Goal: Task Accomplishment & Management: Use online tool/utility

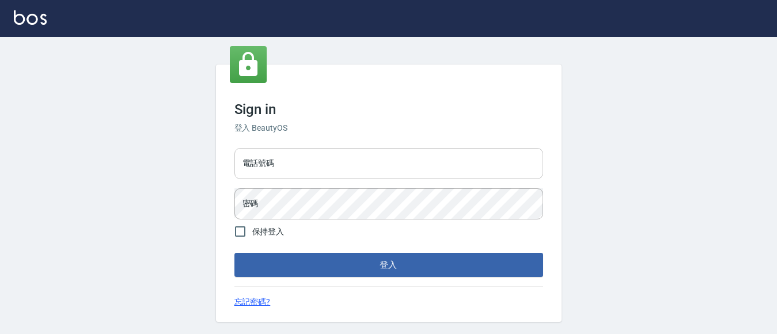
click at [321, 159] on input "電話號碼" at bounding box center [389, 163] width 309 height 31
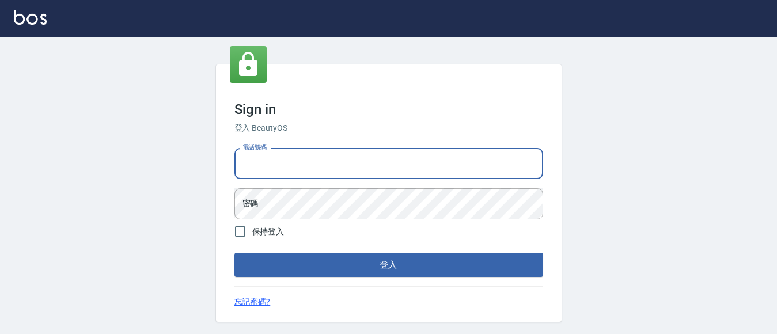
type input "7320483"
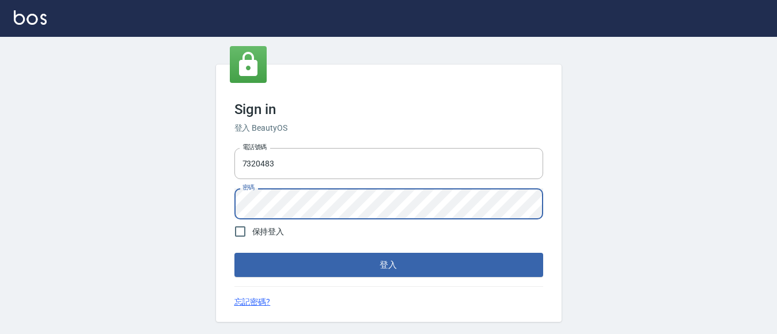
click at [235, 253] on button "登入" at bounding box center [389, 265] width 309 height 24
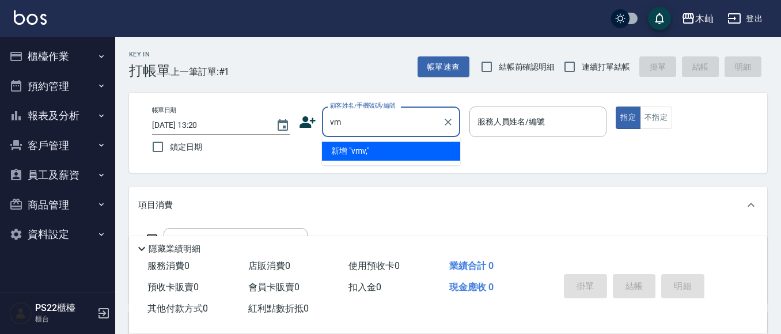
type input "v"
type input "薛"
click at [396, 151] on li "[PERSON_NAME]/0920304088/" at bounding box center [391, 151] width 138 height 19
type input "[PERSON_NAME]/0920304088/"
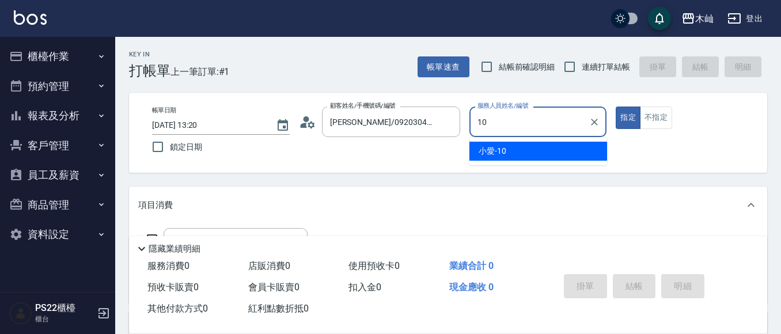
type input "小愛-10"
type button "true"
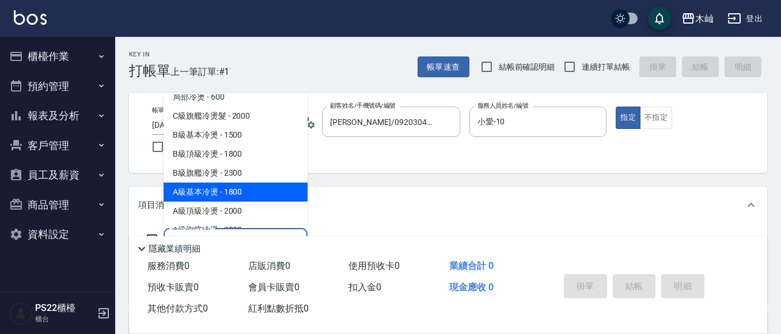
scroll to position [47, 0]
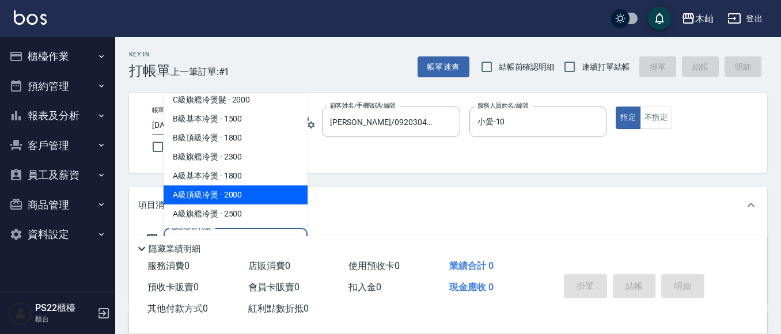
click at [196, 192] on span "A級頂級冷燙 - 2000" at bounding box center [236, 195] width 144 height 19
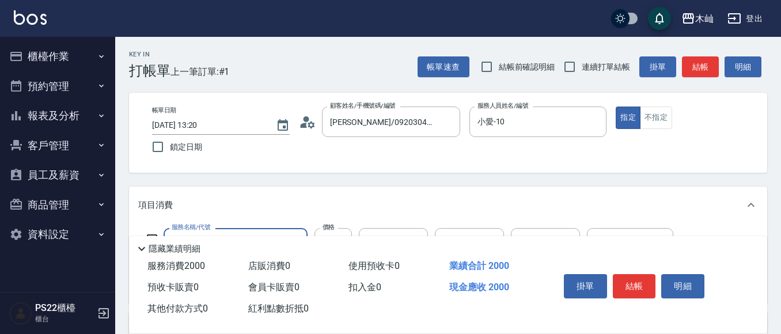
type input "A級頂級冷燙(823)"
click at [629, 283] on button "結帳" at bounding box center [634, 286] width 43 height 24
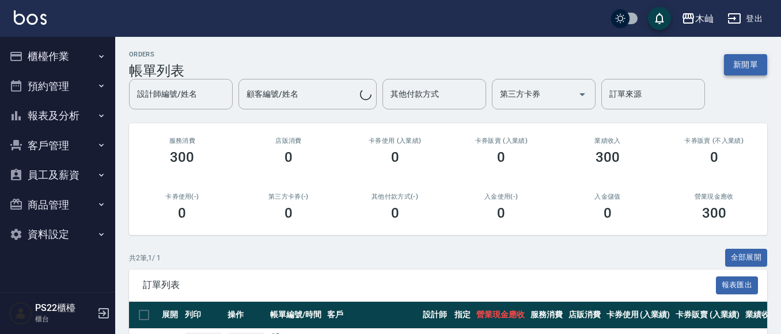
click at [751, 67] on button "新開單" at bounding box center [745, 64] width 43 height 21
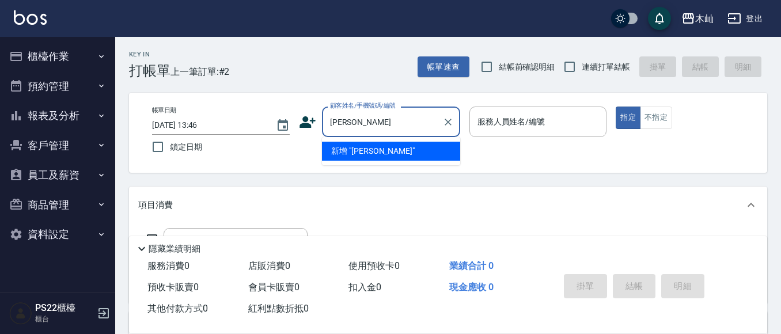
click at [398, 122] on input "[PERSON_NAME]" at bounding box center [382, 122] width 111 height 20
type input "薛"
type input "素珍"
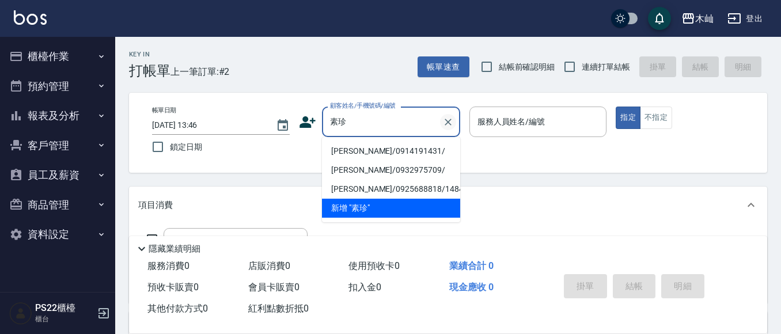
click at [455, 122] on button "Clear" at bounding box center [448, 122] width 16 height 16
click at [389, 148] on li "林真羽/0930970615/9352" at bounding box center [391, 151] width 138 height 19
type input "林真羽/0930970615/9352"
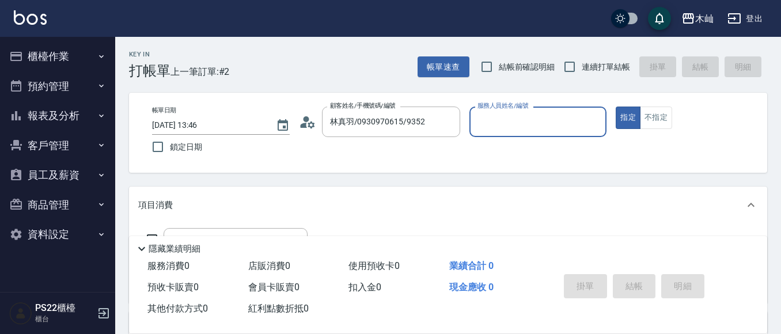
type input "小愛-10"
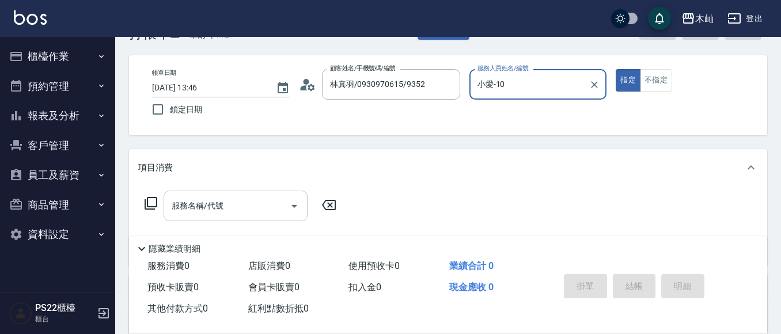
scroll to position [58, 0]
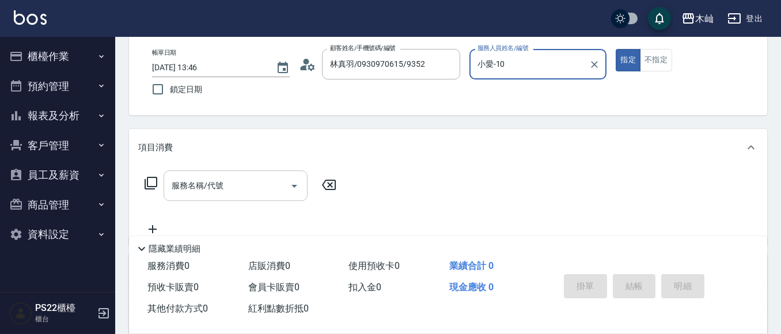
click at [238, 188] on input "服務名稱/代號" at bounding box center [227, 186] width 116 height 20
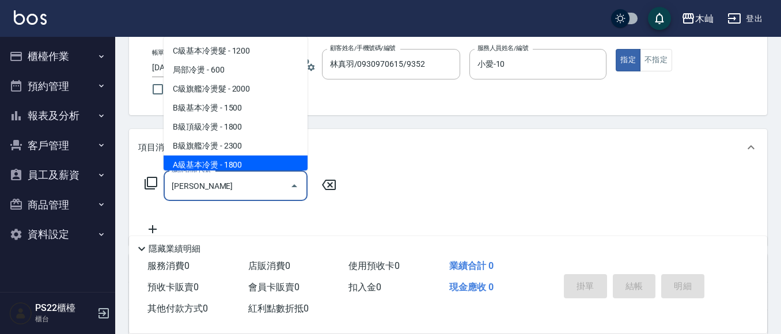
scroll to position [47, 0]
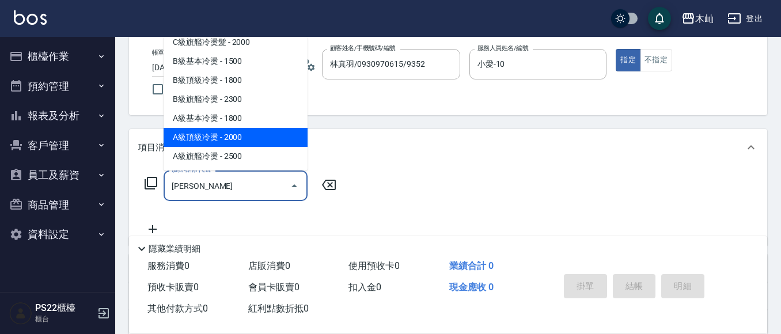
click at [232, 139] on span "A級頂級冷燙 - 2000" at bounding box center [236, 137] width 144 height 19
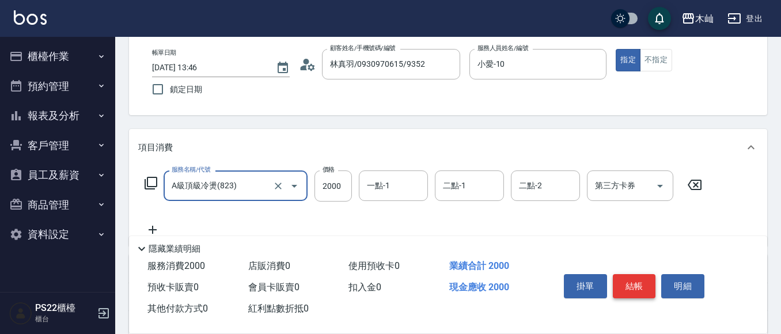
type input "A級頂級冷燙(823)"
click at [637, 285] on button "結帳" at bounding box center [634, 286] width 43 height 24
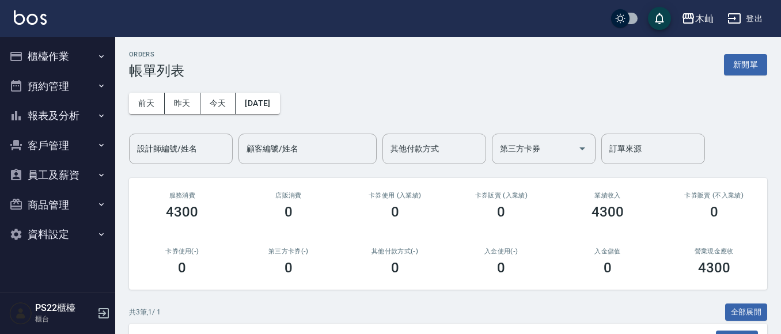
click at [52, 126] on button "報表及分析" at bounding box center [58, 116] width 106 height 30
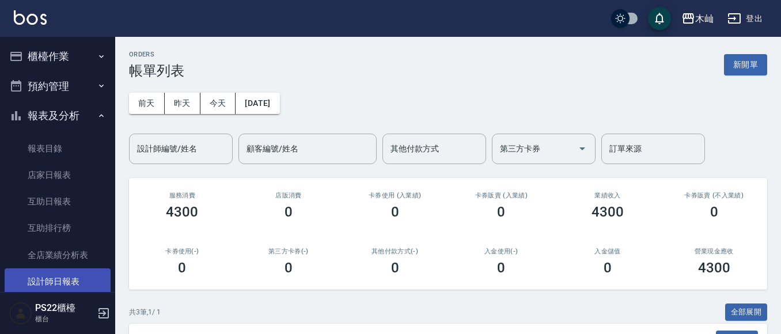
click at [66, 271] on link "設計師日報表" at bounding box center [58, 281] width 106 height 27
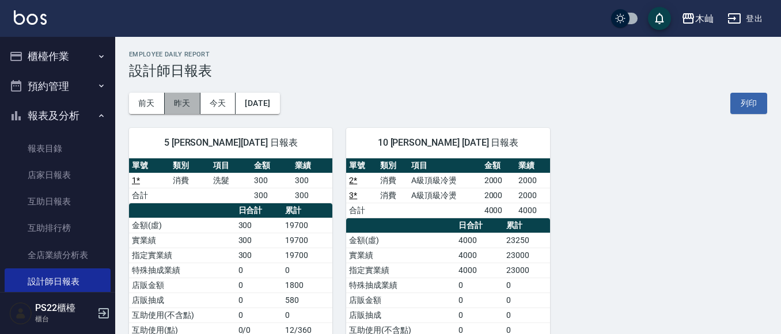
click at [183, 110] on button "昨天" at bounding box center [183, 103] width 36 height 21
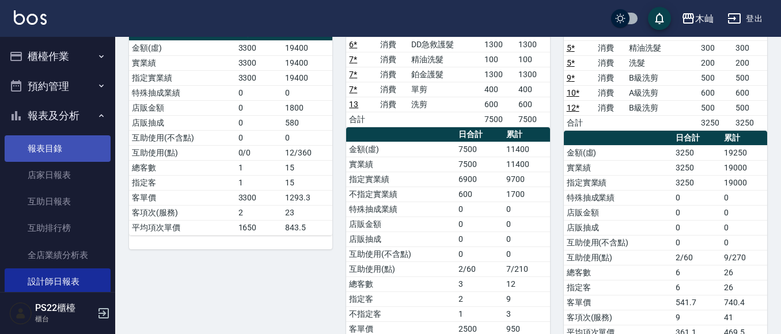
scroll to position [115, 0]
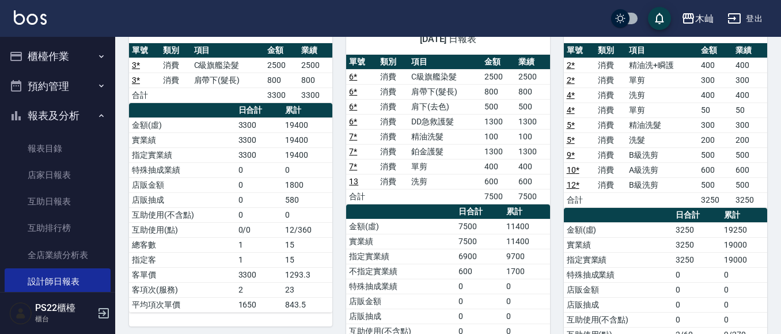
click at [56, 62] on button "櫃檯作業" at bounding box center [58, 56] width 106 height 30
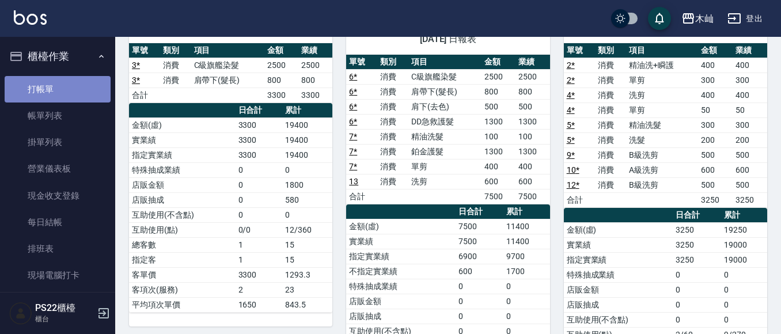
click at [58, 93] on link "打帳單" at bounding box center [58, 89] width 106 height 27
